Goal: Information Seeking & Learning: Learn about a topic

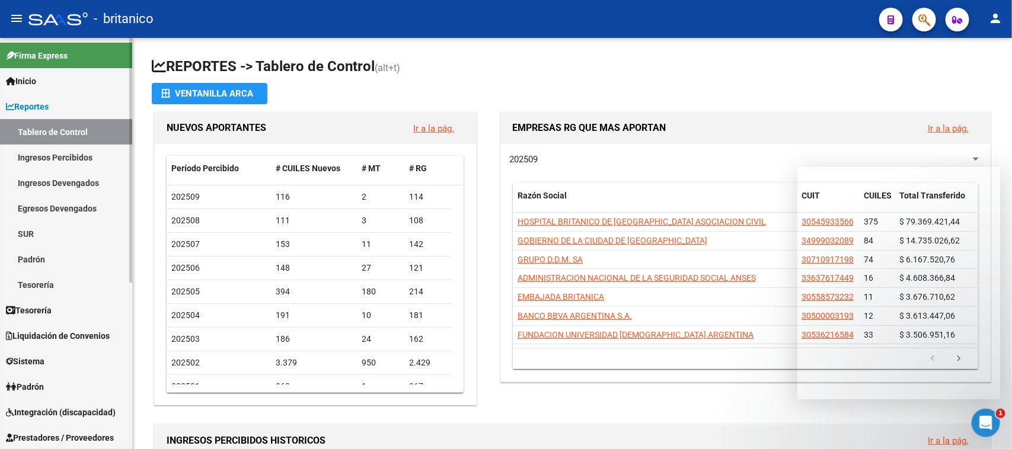
click at [66, 160] on link "Ingresos Percibidos" at bounding box center [66, 157] width 132 height 25
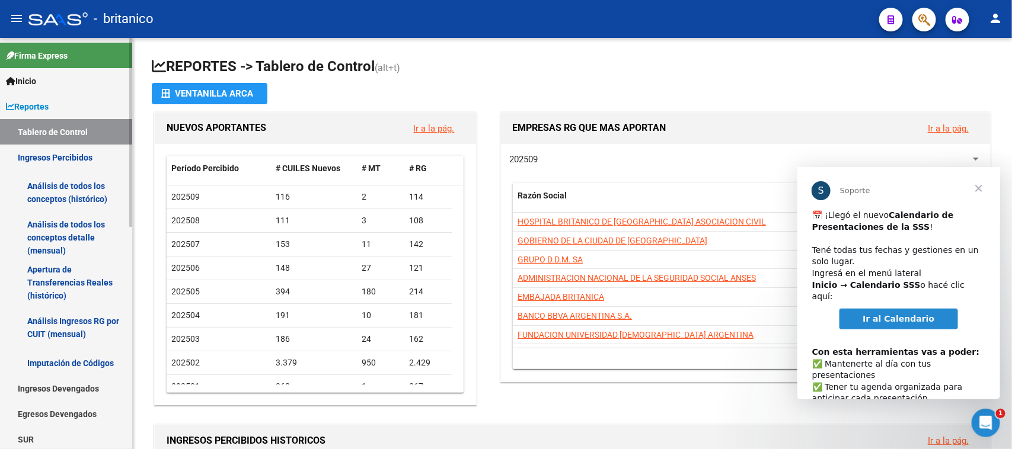
click at [75, 181] on link "Análisis de todos los conceptos (histórico)" at bounding box center [66, 192] width 132 height 45
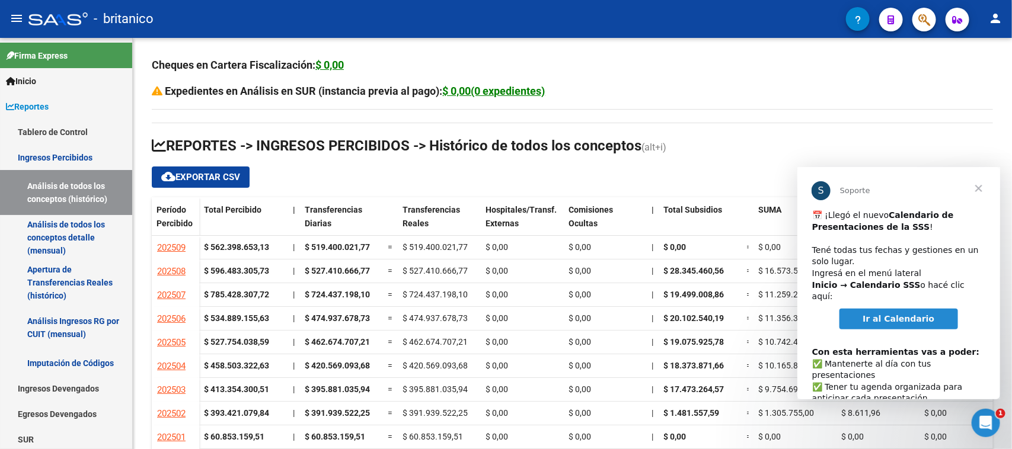
click at [978, 187] on span "Cerrar" at bounding box center [978, 188] width 43 height 43
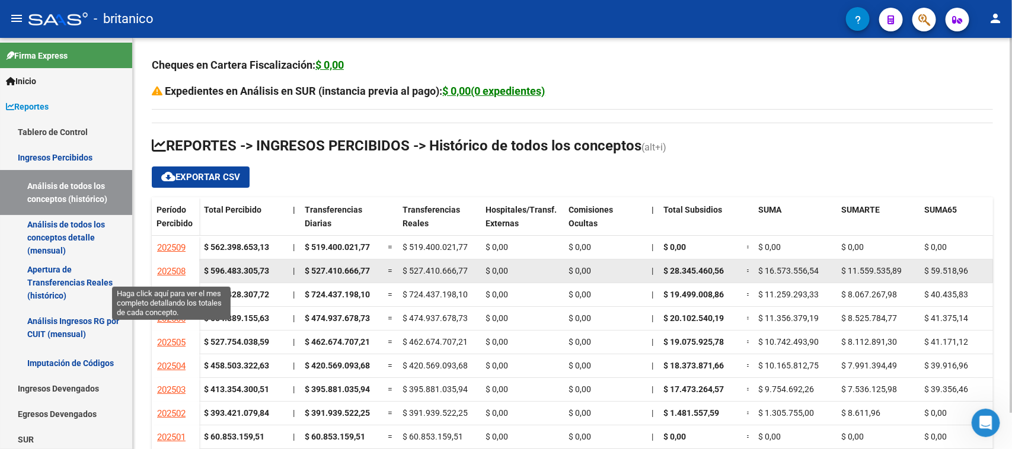
click at [179, 271] on span "202508" at bounding box center [171, 271] width 28 height 11
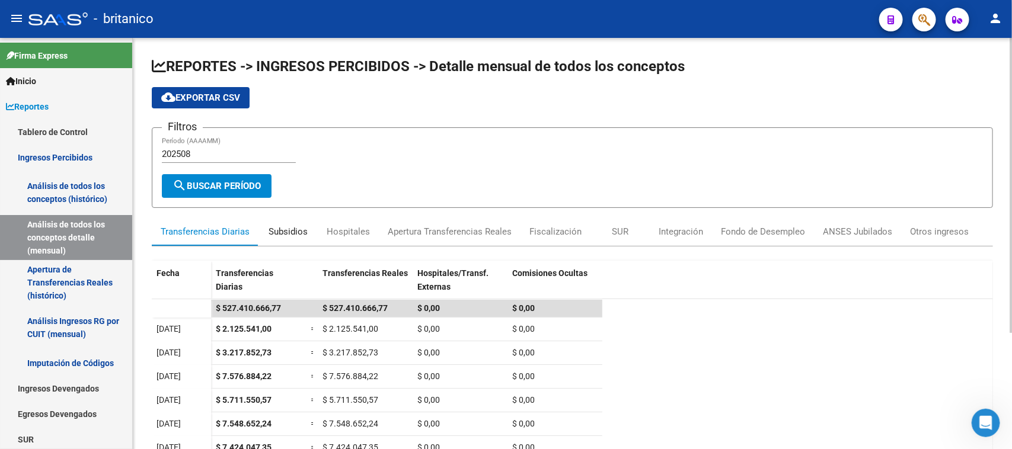
click at [291, 229] on div "Subsidios" at bounding box center [288, 231] width 39 height 13
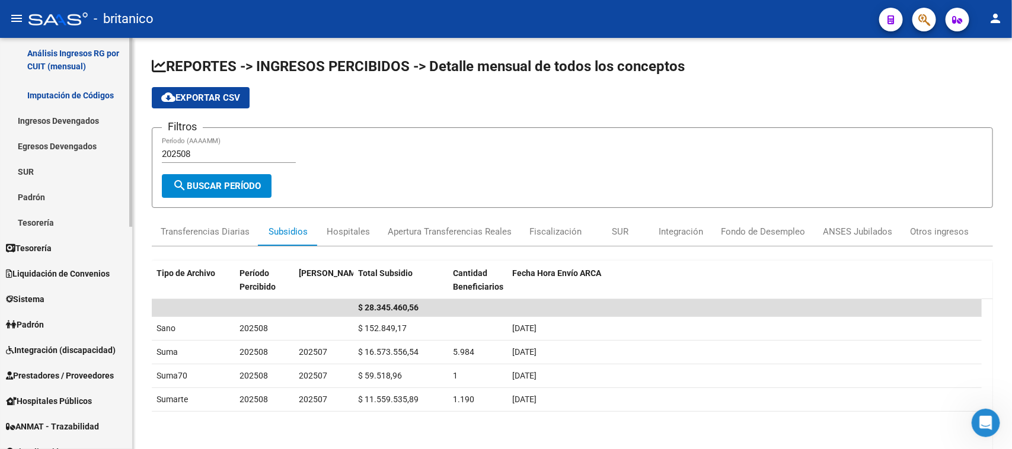
scroll to position [296, 0]
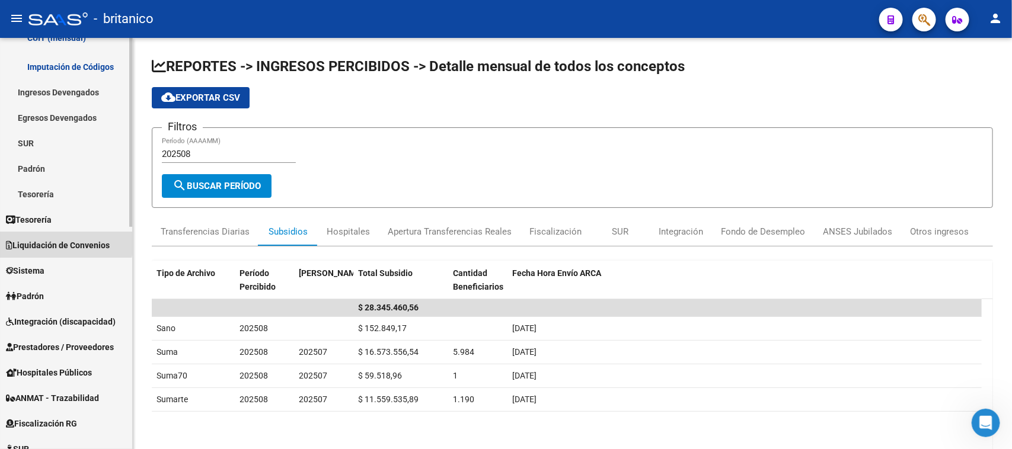
click at [49, 242] on span "Liquidación de Convenios" at bounding box center [58, 245] width 104 height 13
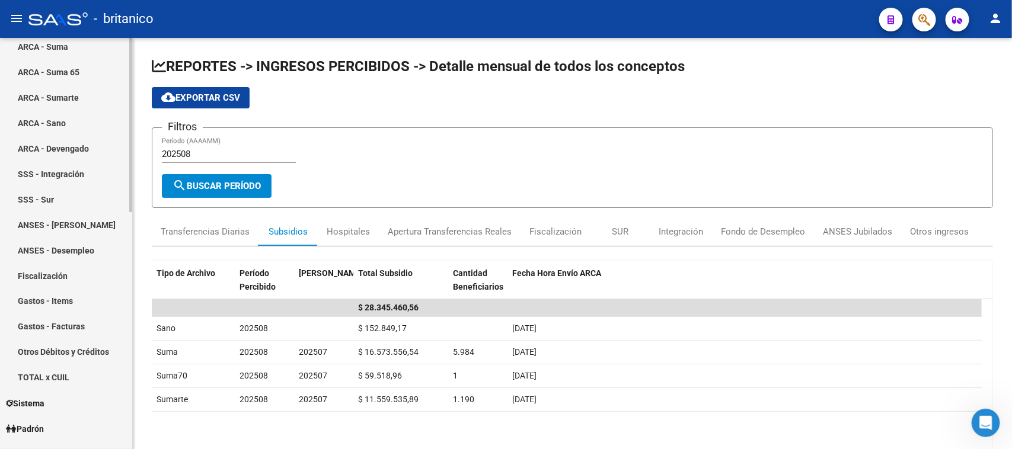
scroll to position [0, 0]
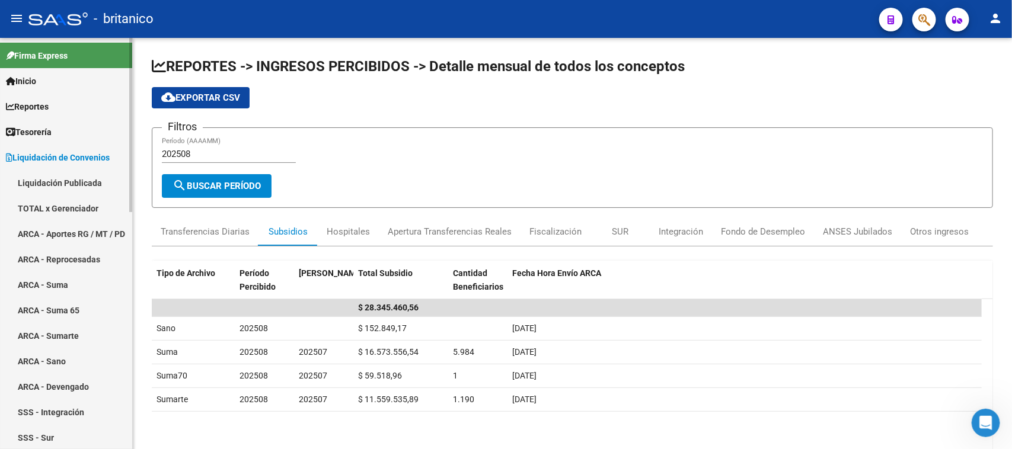
click at [63, 228] on link "ARCA - Aportes RG / MT / PD" at bounding box center [66, 233] width 132 height 25
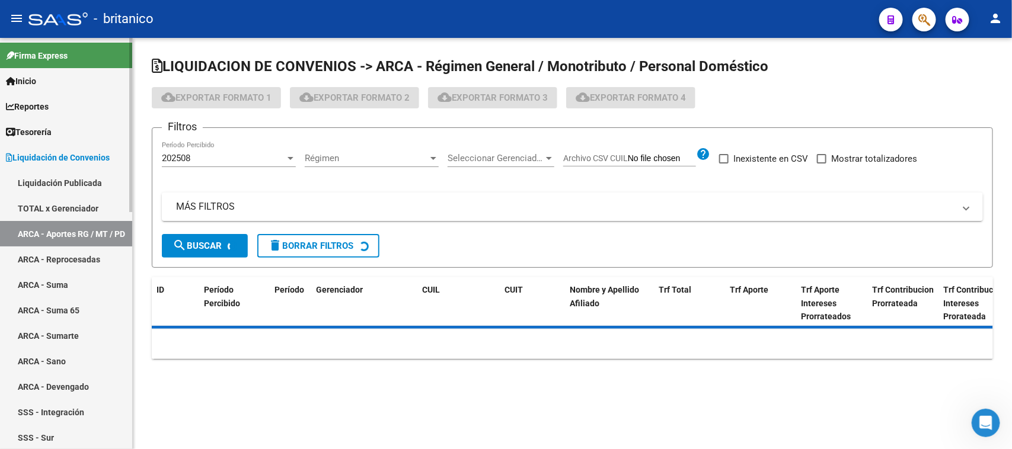
click at [64, 211] on link "TOTAL x Gerenciador" at bounding box center [66, 208] width 132 height 25
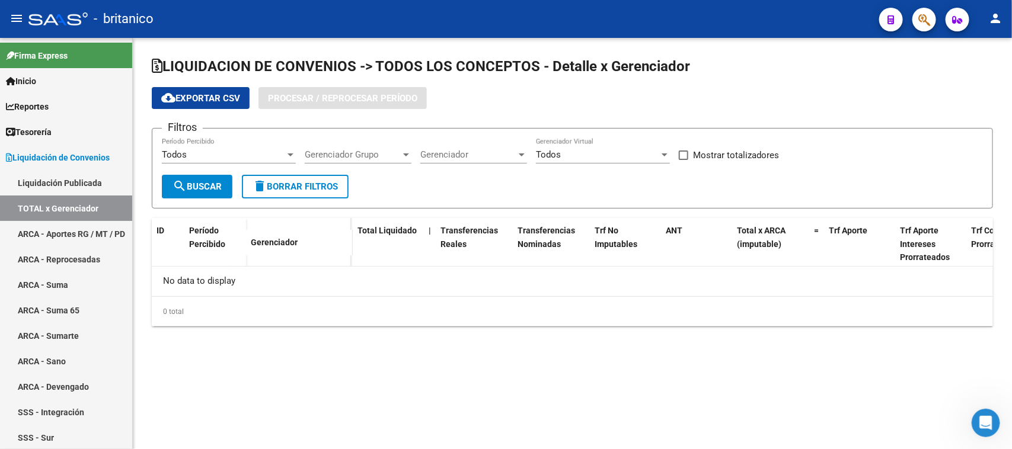
checkbox input "true"
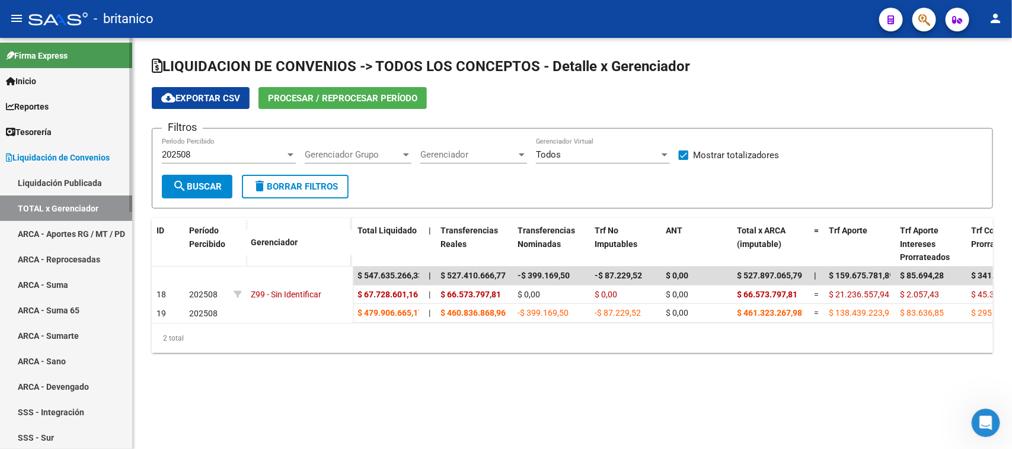
click at [52, 137] on span "Tesorería" at bounding box center [29, 132] width 46 height 13
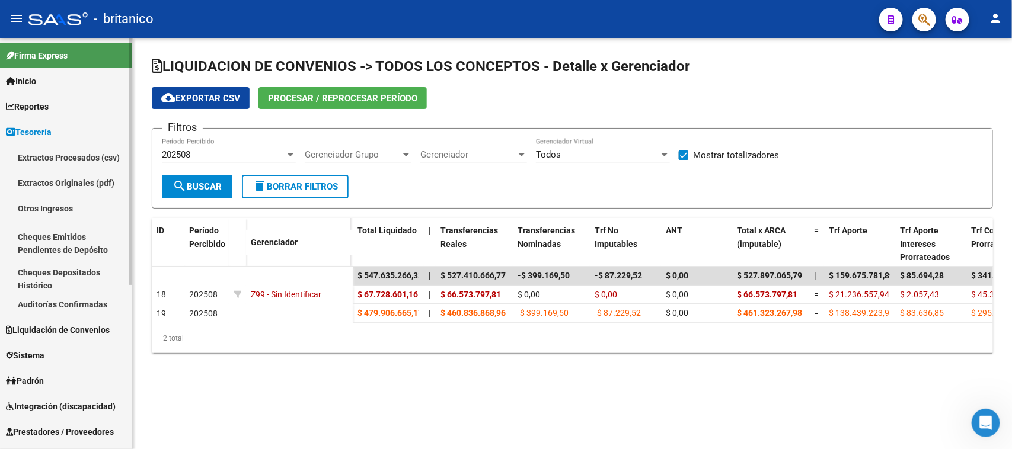
click at [49, 110] on span "Reportes" at bounding box center [27, 106] width 43 height 13
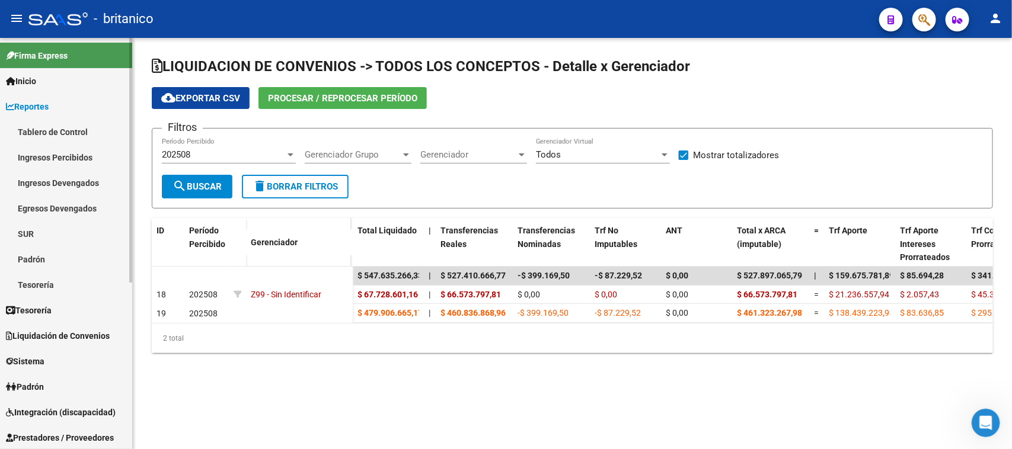
click at [49, 108] on span "Reportes" at bounding box center [27, 106] width 43 height 13
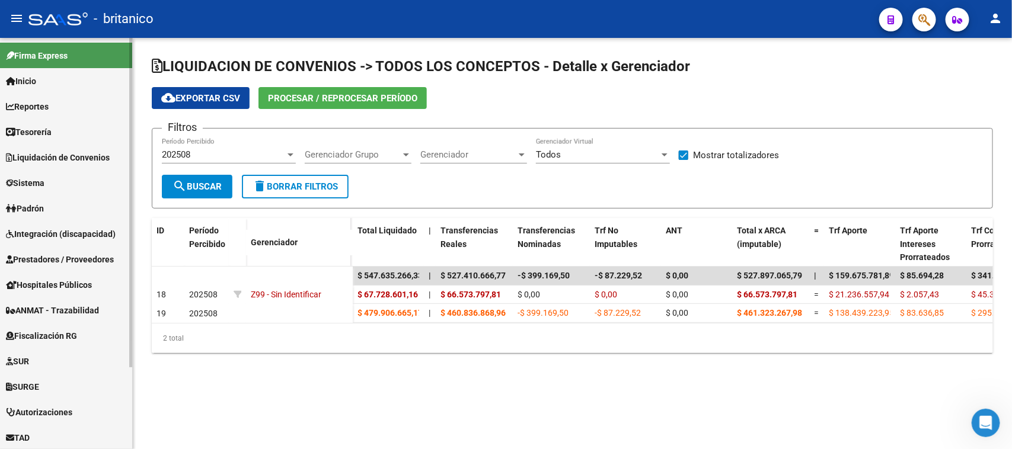
click at [48, 110] on span "Reportes" at bounding box center [27, 106] width 43 height 13
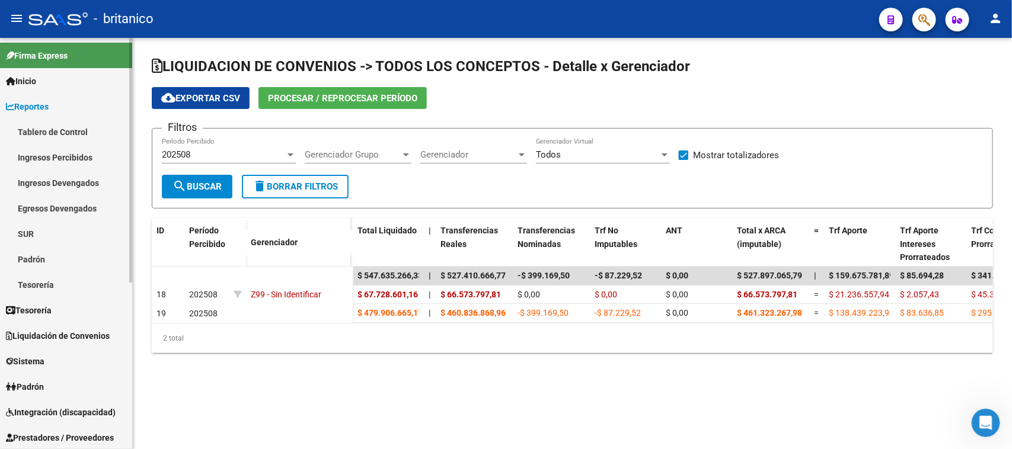
click at [54, 127] on link "Tablero de Control" at bounding box center [66, 131] width 132 height 25
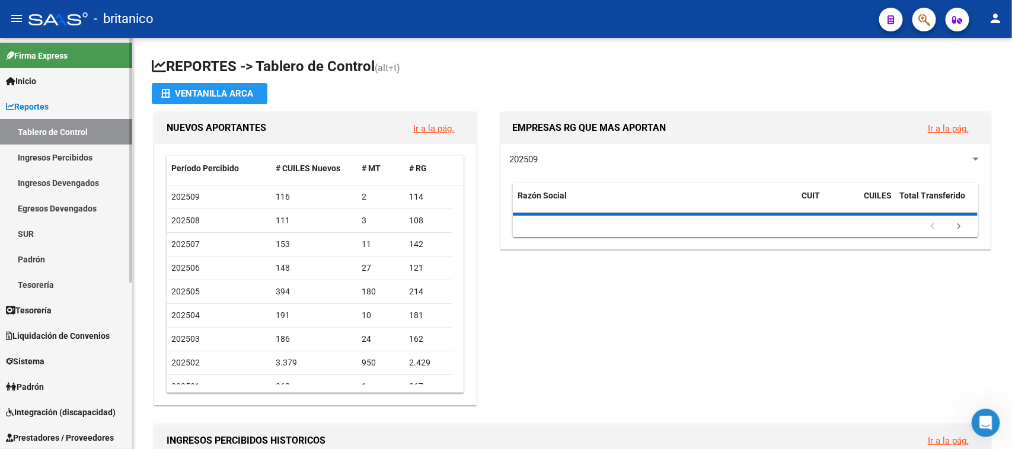
click at [60, 150] on link "Ingresos Percibidos" at bounding box center [66, 157] width 132 height 25
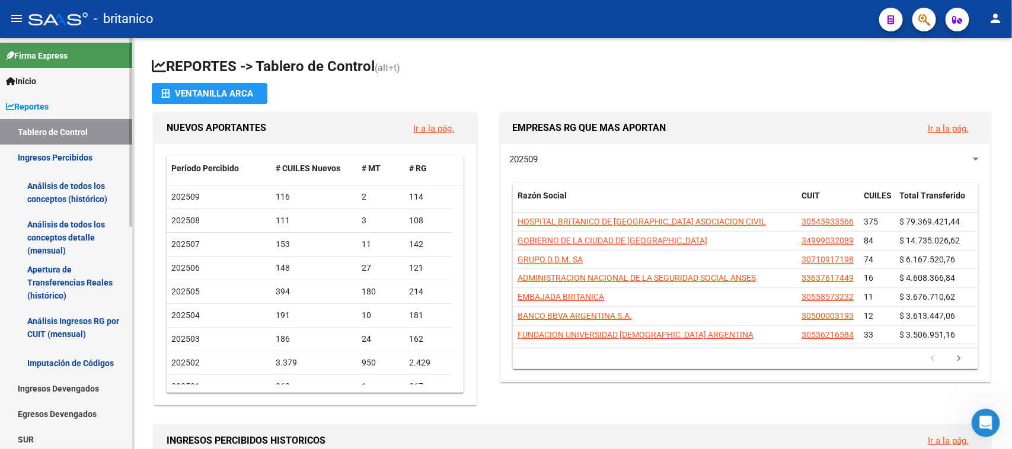
click at [72, 187] on link "Análisis de todos los conceptos (histórico)" at bounding box center [66, 192] width 132 height 45
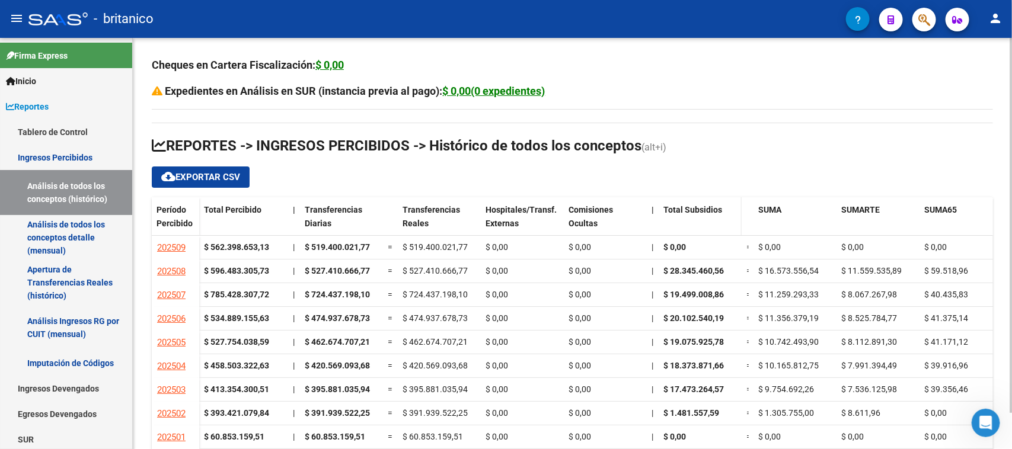
click at [686, 209] on span "Total Subsidios" at bounding box center [693, 209] width 59 height 9
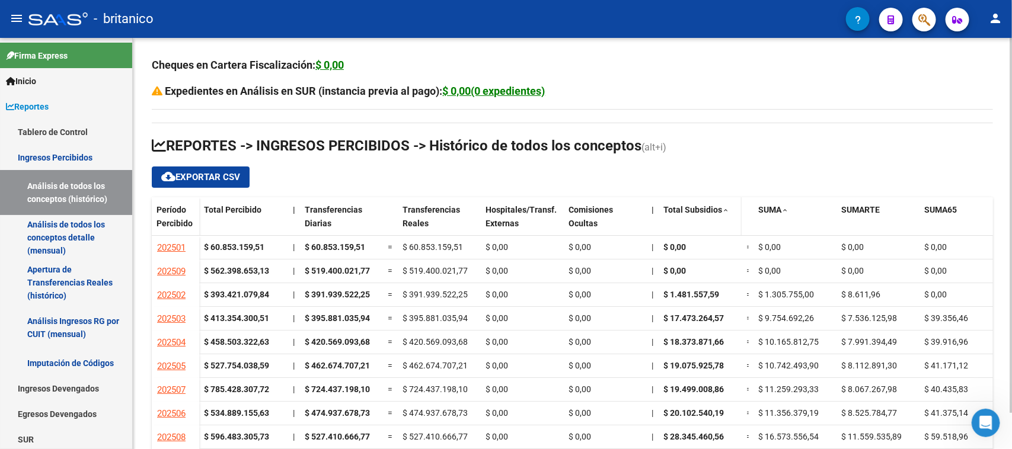
click at [674, 214] on span "Total Subsidios" at bounding box center [693, 209] width 59 height 9
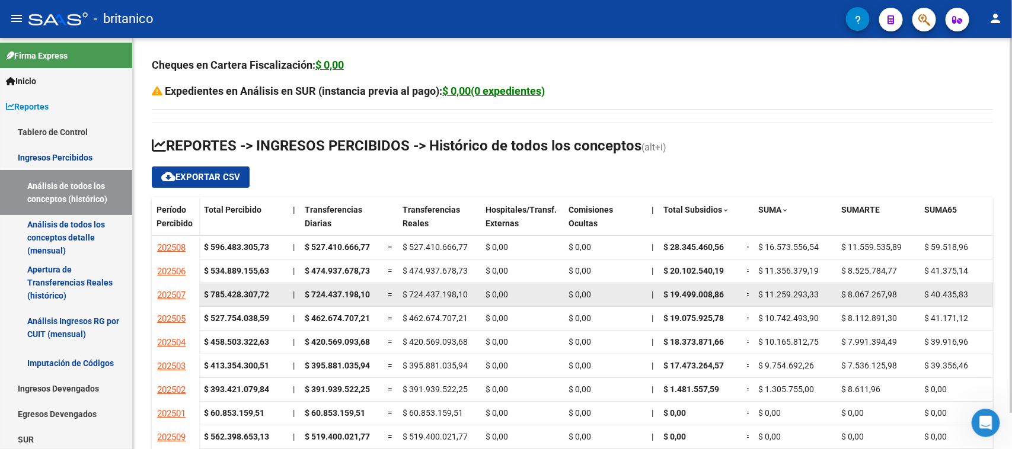
click at [690, 300] on div "$ 19.499.008,86" at bounding box center [701, 295] width 74 height 14
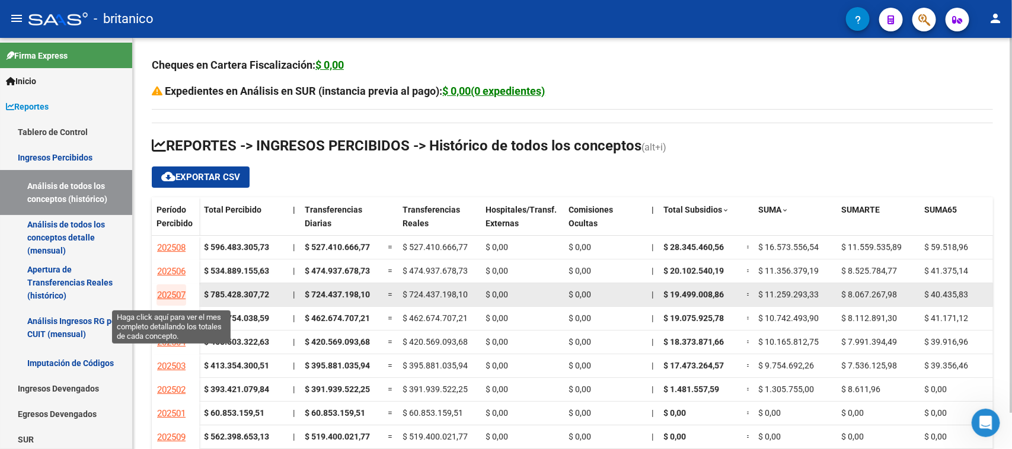
click at [171, 295] on span "202507" at bounding box center [171, 295] width 28 height 11
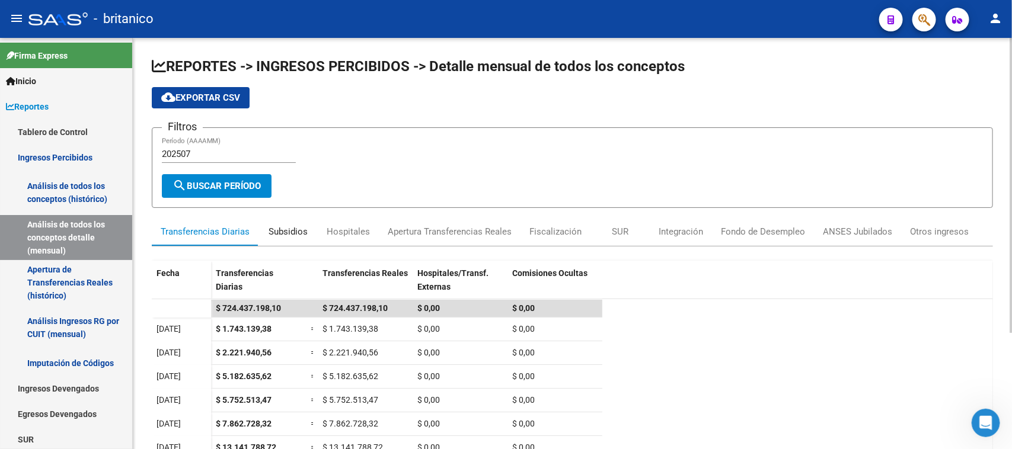
click at [302, 229] on div "Subsidios" at bounding box center [288, 231] width 39 height 13
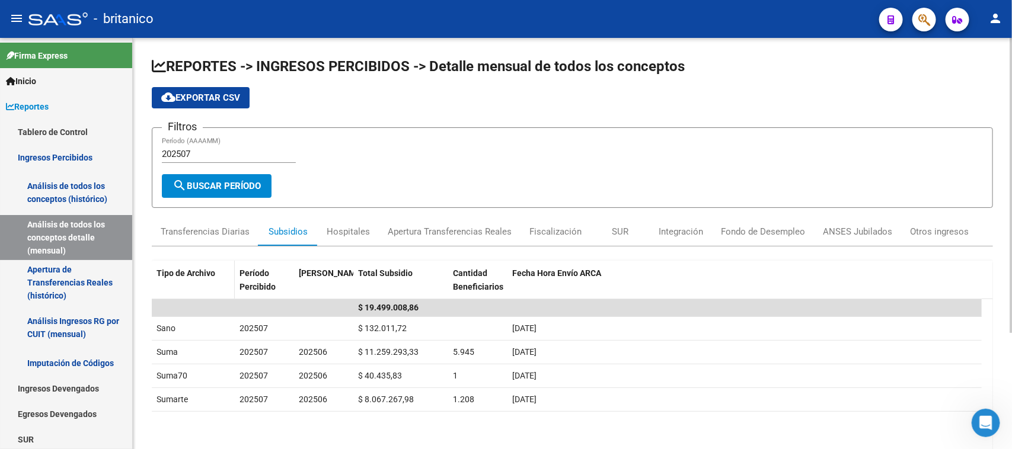
click at [187, 274] on span "Tipo de Archivo" at bounding box center [186, 273] width 59 height 9
click at [60, 135] on link "Tablero de Control" at bounding box center [66, 131] width 132 height 25
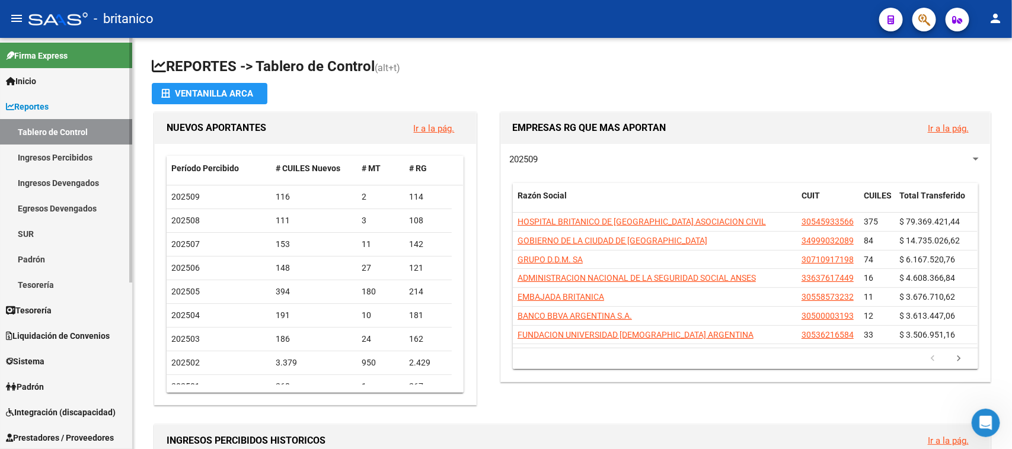
click at [78, 134] on link "Tablero de Control" at bounding box center [66, 131] width 132 height 25
click at [80, 155] on link "Ingresos Percibidos" at bounding box center [66, 157] width 132 height 25
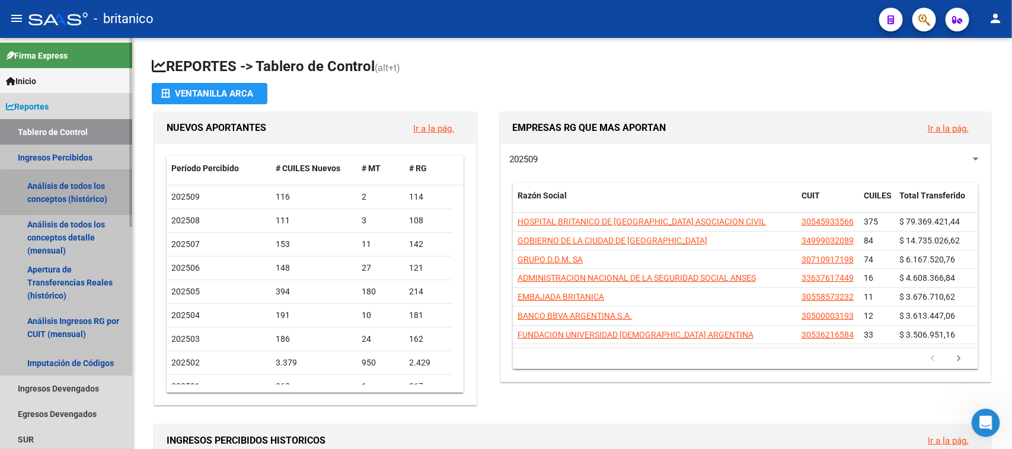
click at [87, 194] on link "Análisis de todos los conceptos (histórico)" at bounding box center [66, 192] width 132 height 45
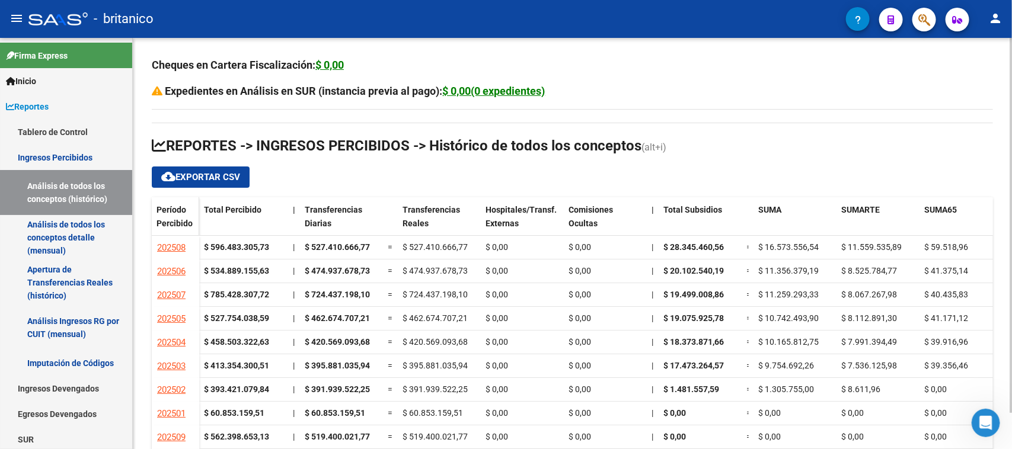
click at [187, 221] on span "Período Percibido" at bounding box center [175, 216] width 36 height 23
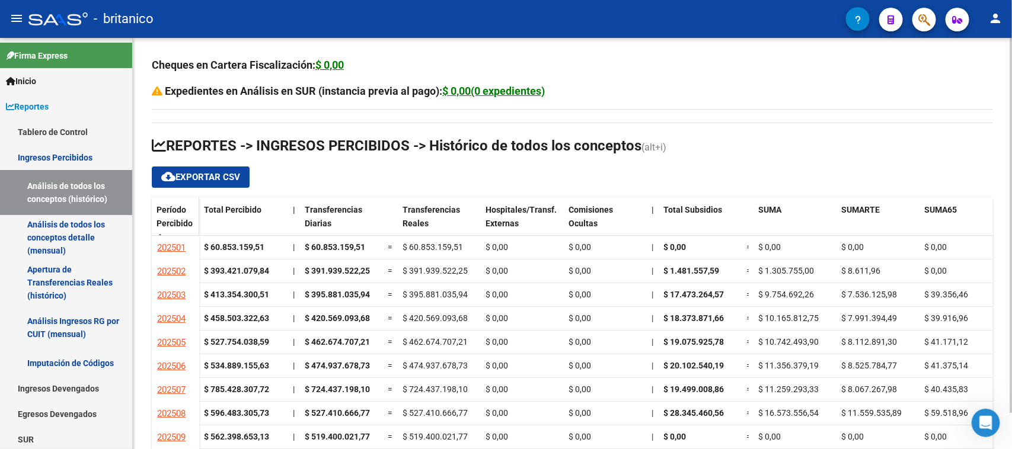
click at [187, 221] on span "Período Percibido" at bounding box center [175, 216] width 36 height 23
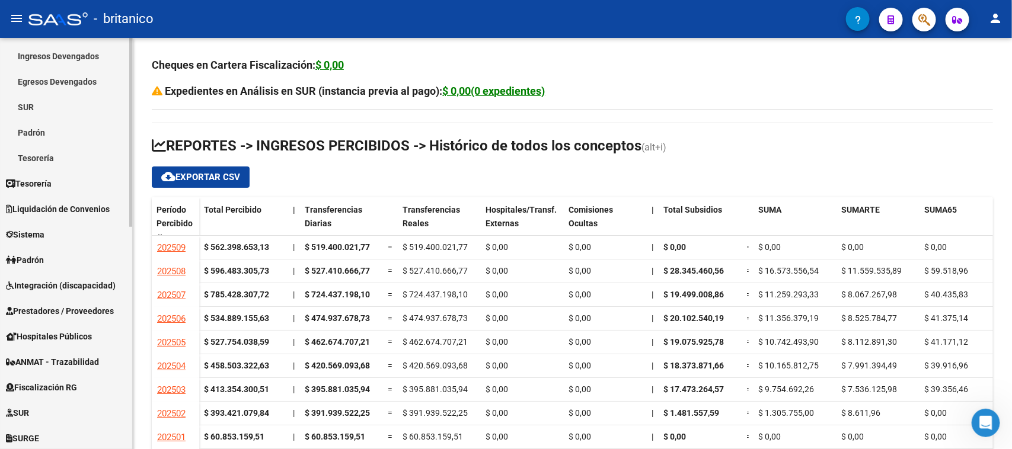
scroll to position [371, 0]
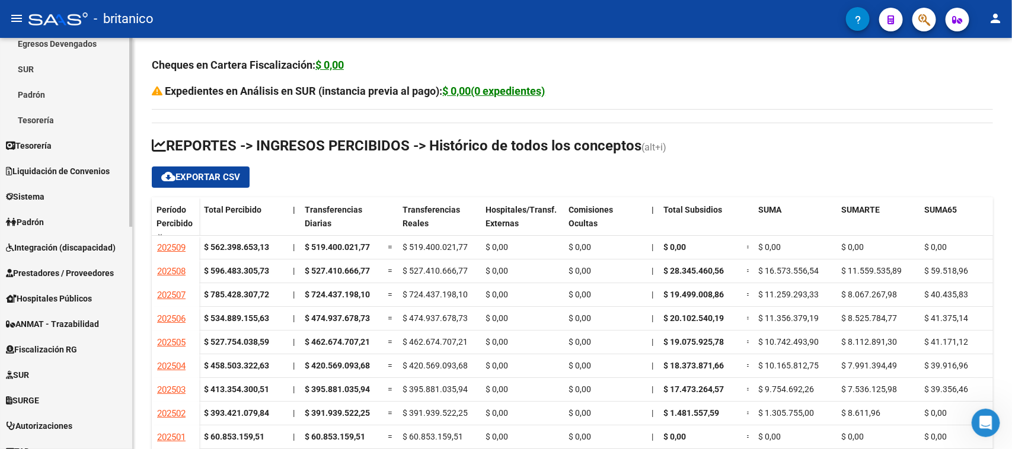
click at [65, 174] on span "Liquidación de Convenios" at bounding box center [58, 171] width 104 height 13
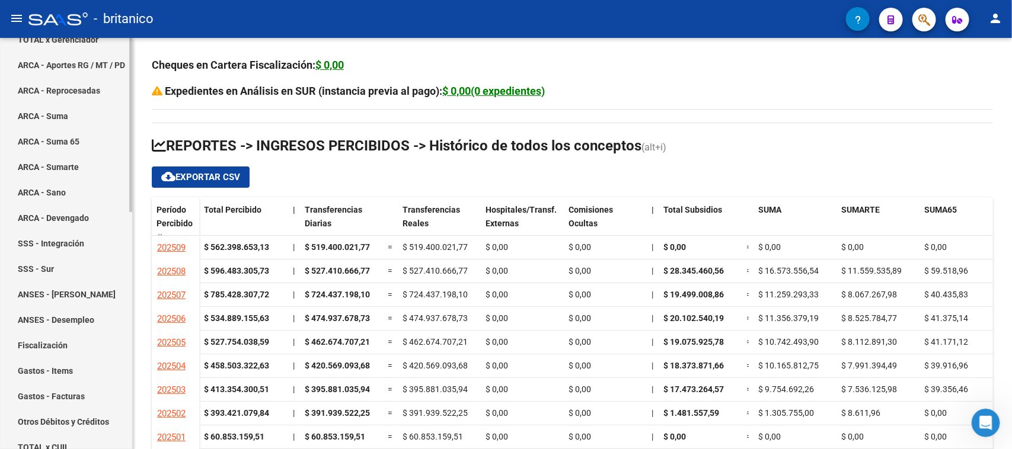
scroll to position [148, 0]
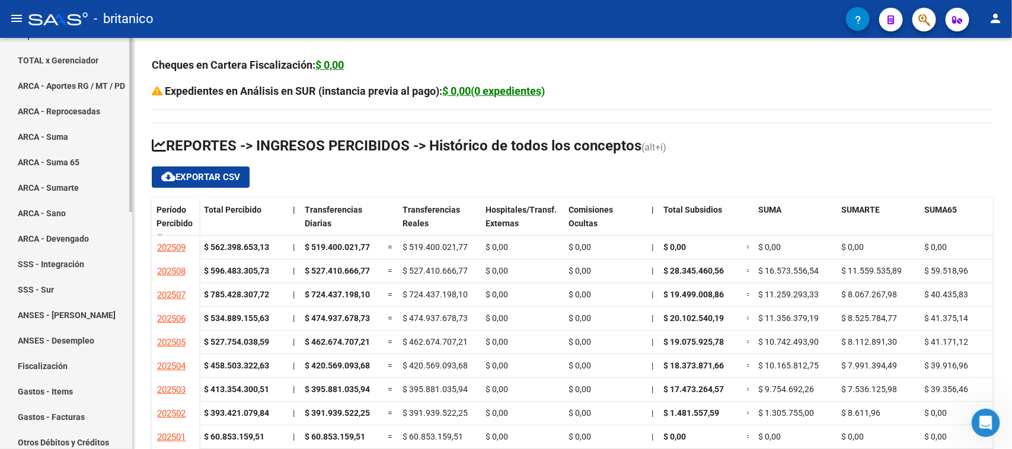
click at [58, 139] on link "ARCA - Suma" at bounding box center [66, 136] width 132 height 25
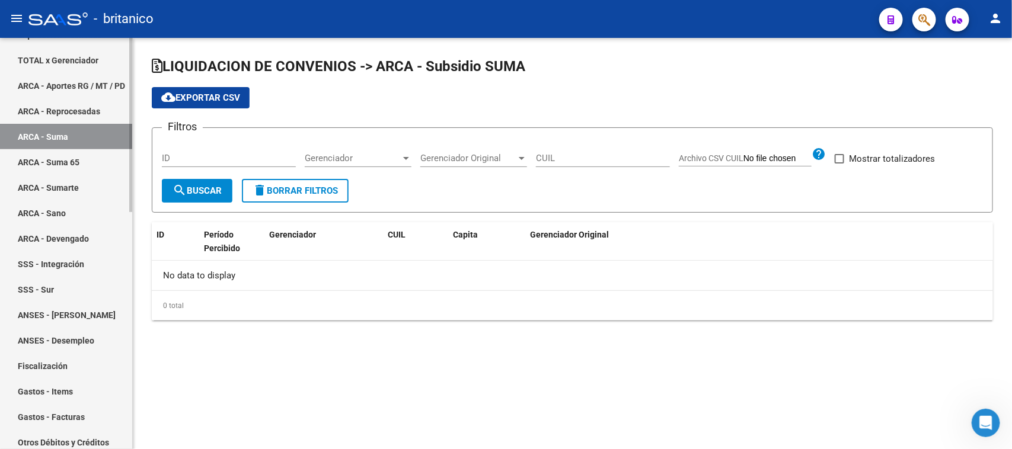
checkbox input "true"
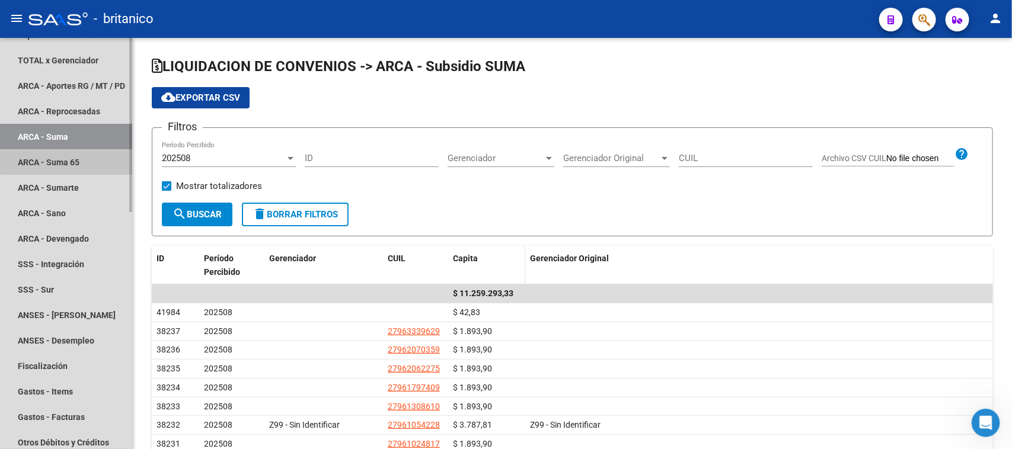
click at [79, 155] on link "ARCA - Suma 65" at bounding box center [66, 161] width 132 height 25
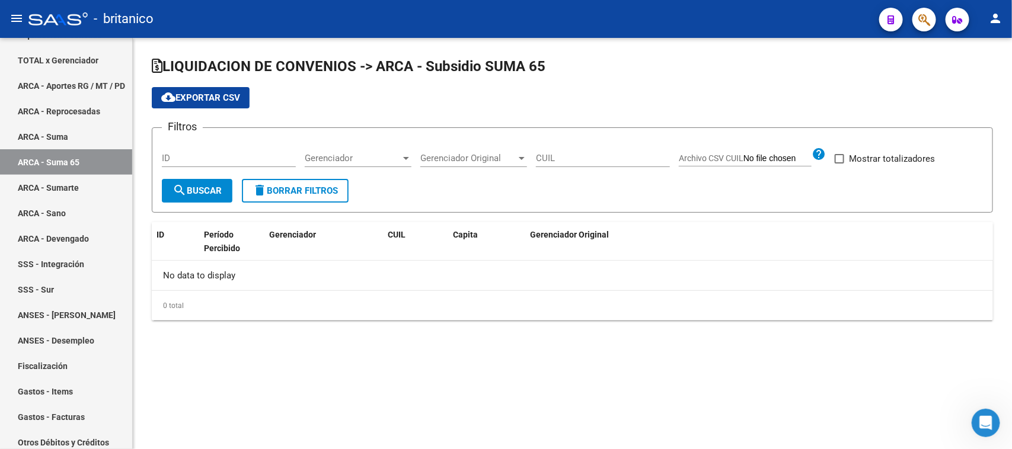
checkbox input "true"
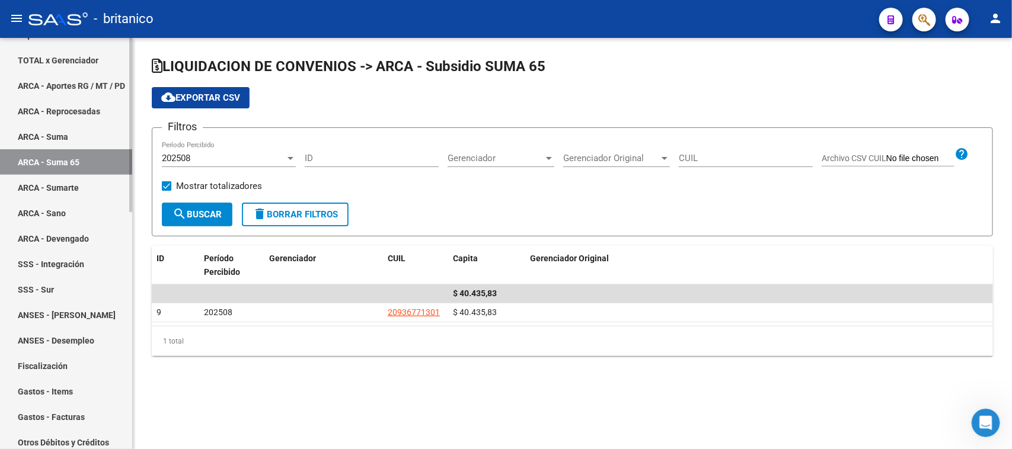
click at [63, 181] on link "ARCA - Sumarte" at bounding box center [66, 187] width 132 height 25
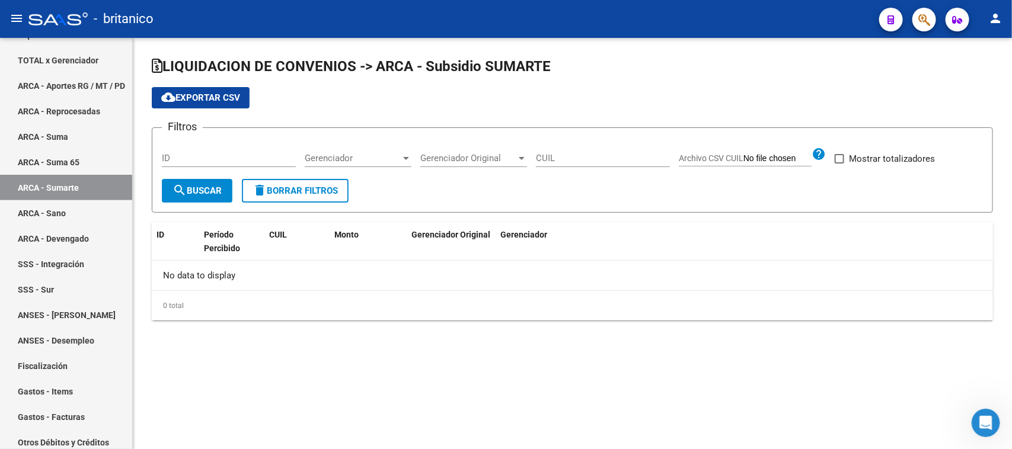
checkbox input "true"
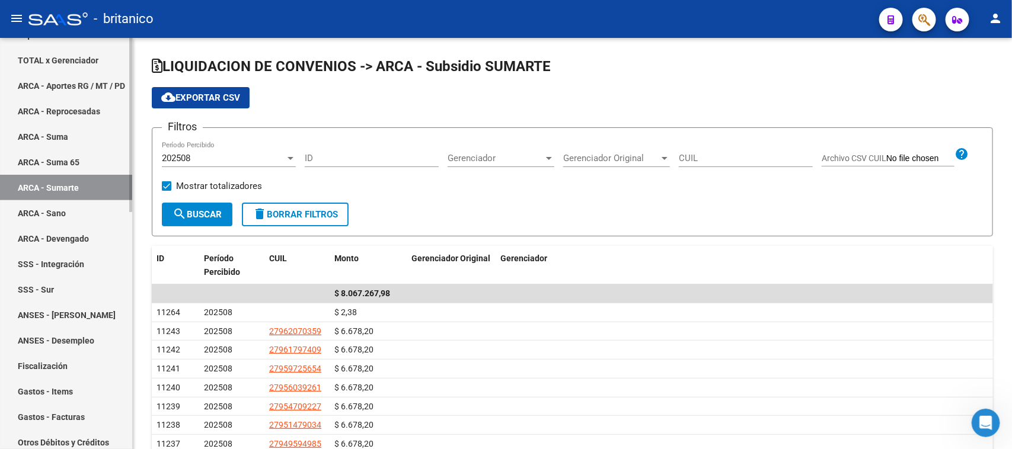
click at [79, 206] on link "ARCA - Sano" at bounding box center [66, 212] width 132 height 25
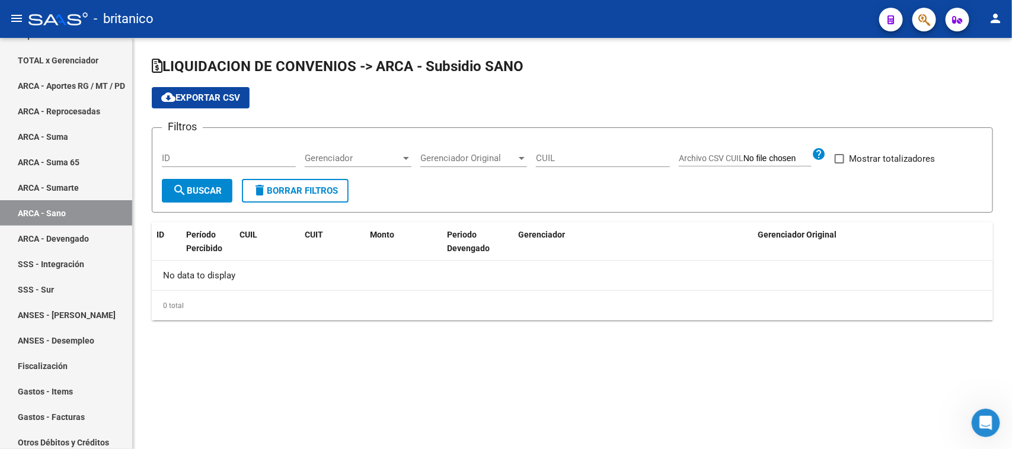
checkbox input "true"
